Goal: Task Accomplishment & Management: Complete application form

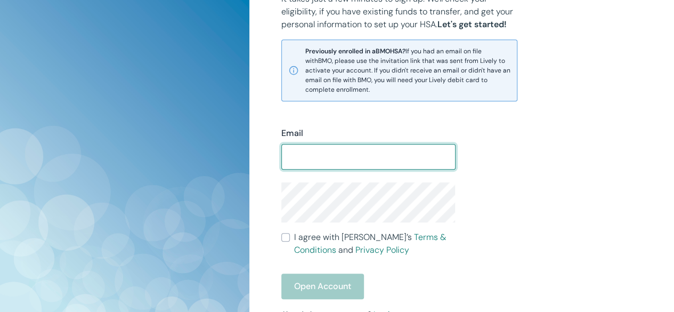
type input "[EMAIL_ADDRESS][DOMAIN_NAME]"
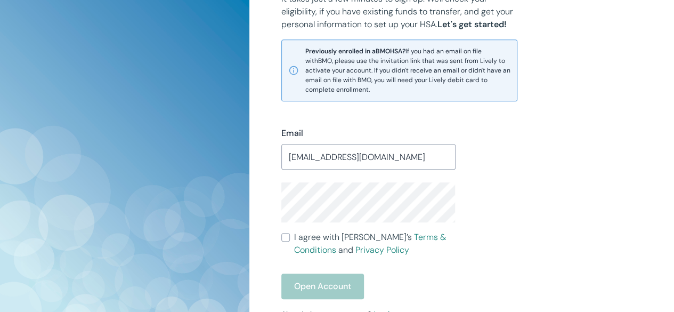
click at [276, 233] on div "Email [EMAIL_ADDRESS][DOMAIN_NAME] ​ I agree with Lively’s Terms & Conditions a…" at bounding box center [362, 240] width 187 height 252
click at [290, 242] on label "I agree with Lively’s Terms & Conditions and Privacy Policy" at bounding box center [369, 244] width 174 height 26
click at [290, 242] on input "I agree with Lively’s Terms & Conditions and Privacy Policy" at bounding box center [286, 237] width 9 height 9
checkbox input "true"
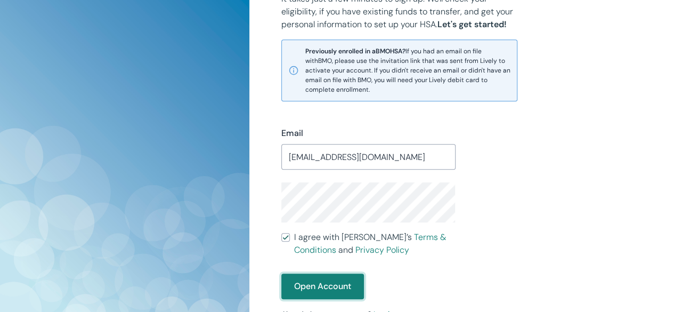
click at [303, 288] on button "Open Account" at bounding box center [323, 287] width 83 height 26
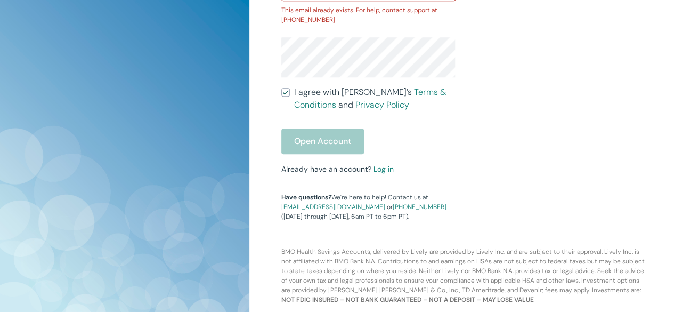
scroll to position [416, 0]
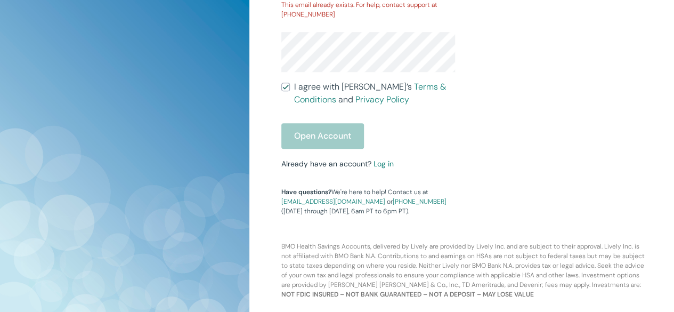
click at [379, 163] on link "Log in" at bounding box center [384, 164] width 20 height 10
